Goal: Navigation & Orientation: Find specific page/section

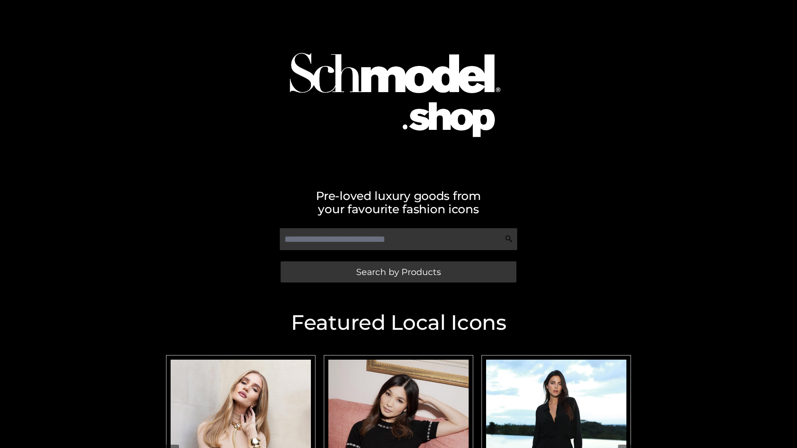
click at [398, 272] on span "Search by Products" at bounding box center [398, 272] width 85 height 9
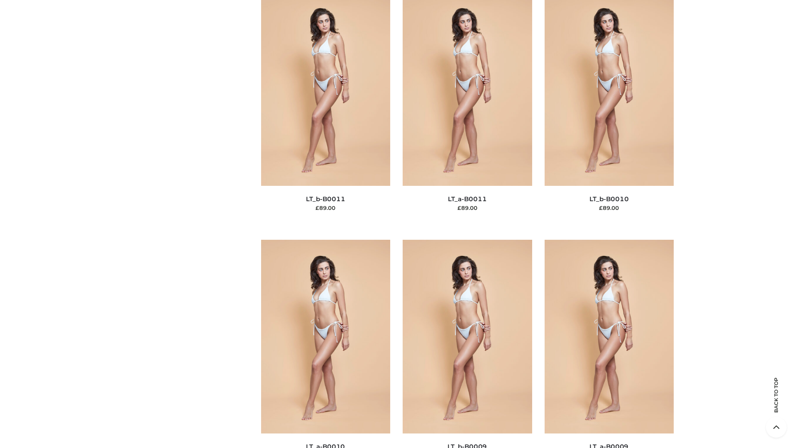
scroll to position [3729, 0]
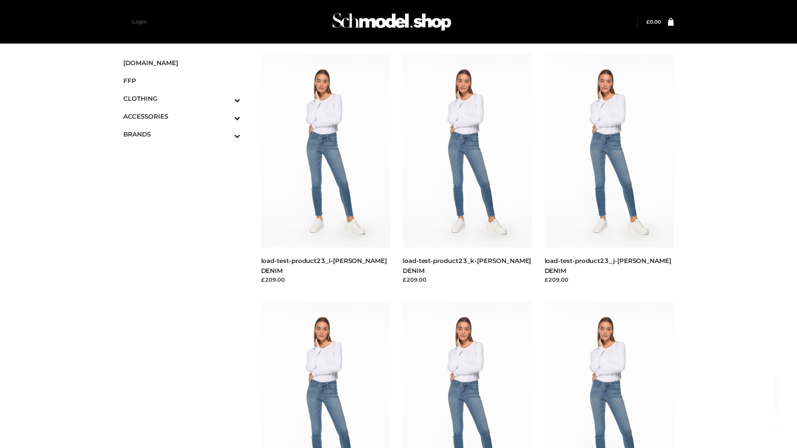
scroll to position [728, 0]
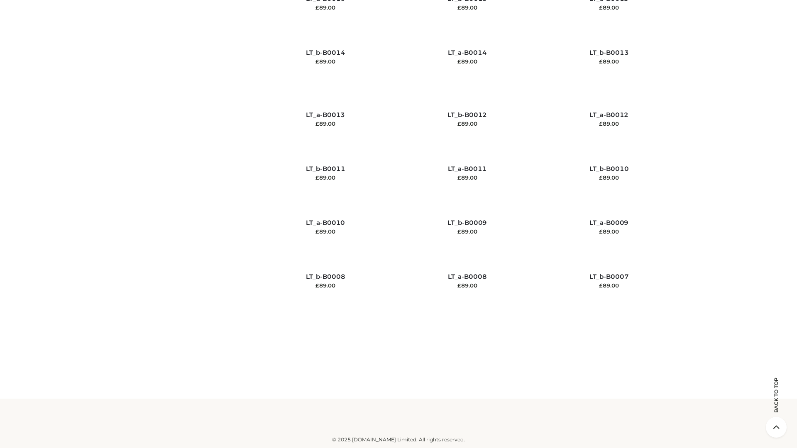
scroll to position [3729, 0]
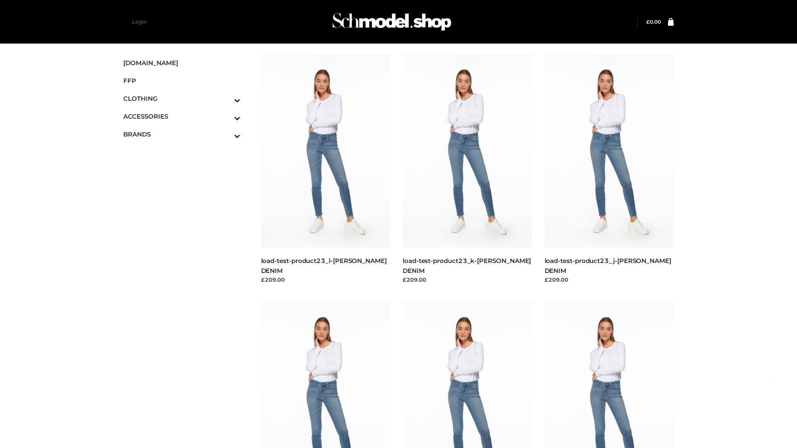
scroll to position [728, 0]
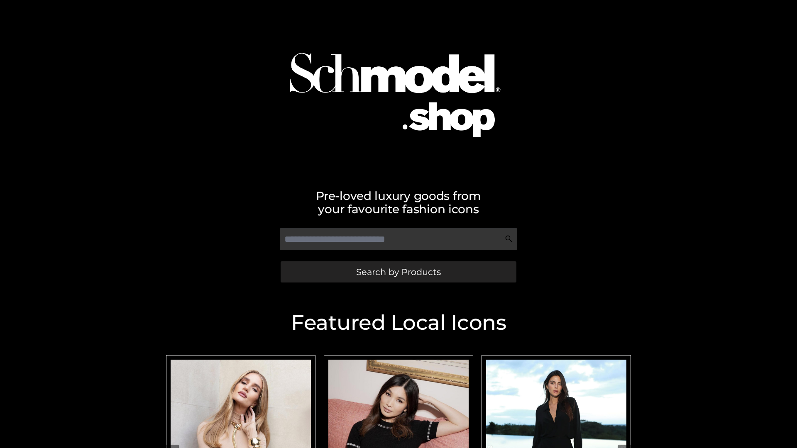
click at [398, 272] on span "Search by Products" at bounding box center [398, 272] width 85 height 9
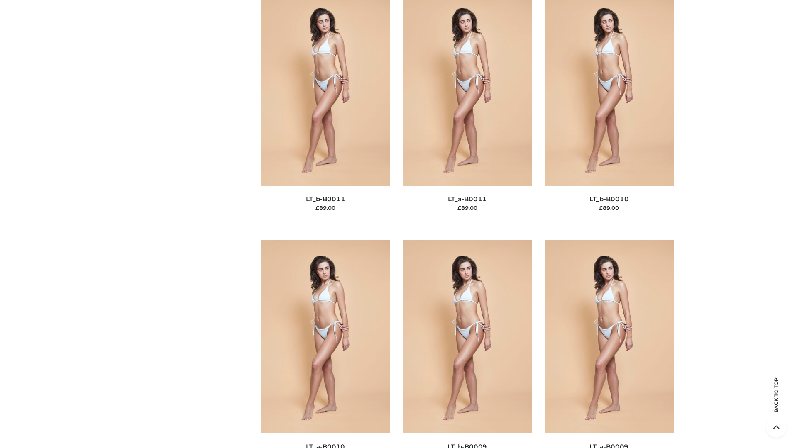
scroll to position [3729, 0]
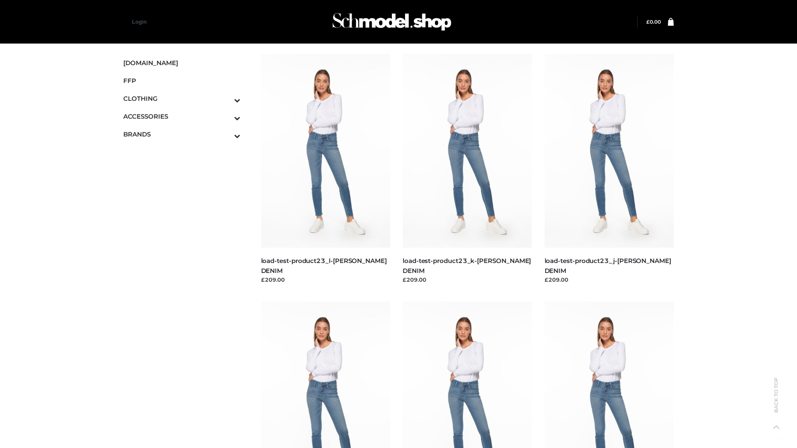
scroll to position [728, 0]
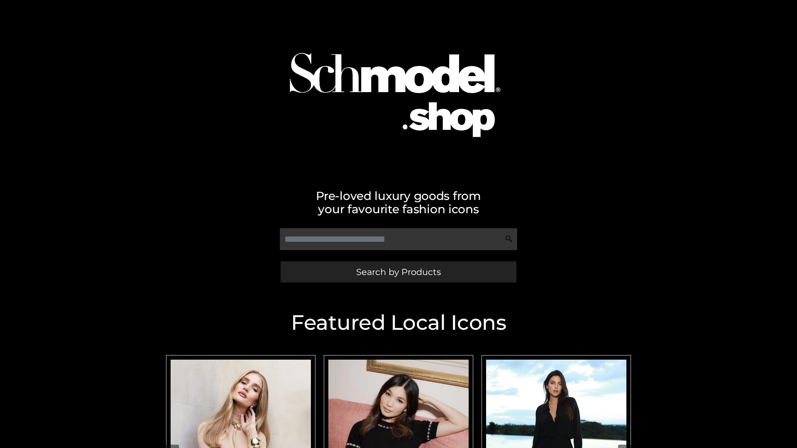
click at [398, 272] on span "Search by Products" at bounding box center [398, 272] width 85 height 9
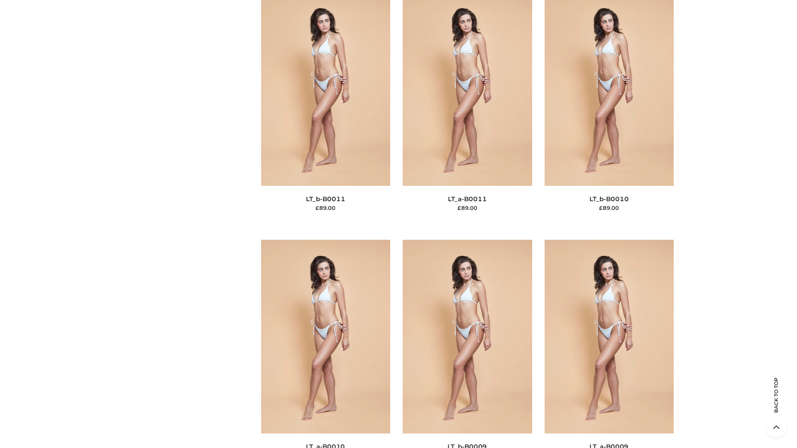
scroll to position [3729, 0]
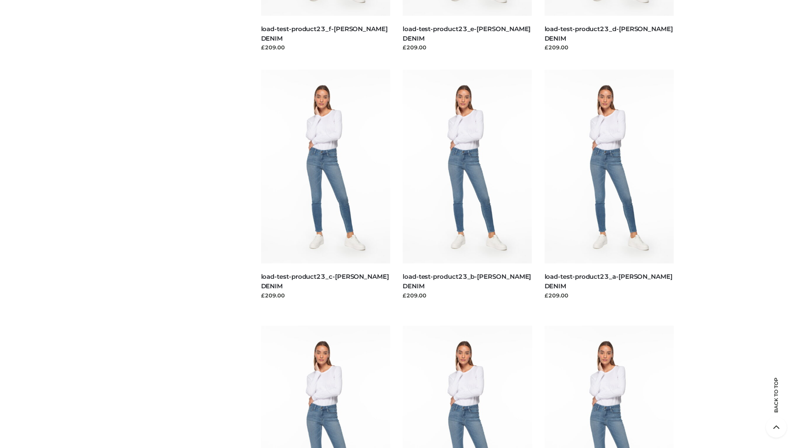
scroll to position [728, 0]
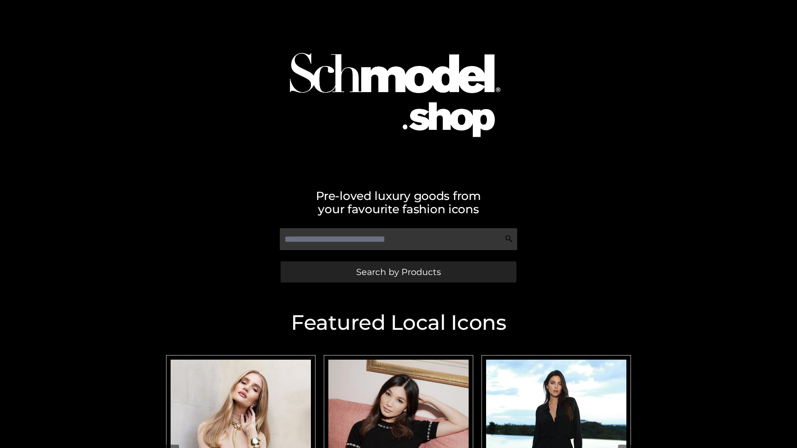
click at [398, 272] on span "Search by Products" at bounding box center [398, 272] width 85 height 9
